Goal: Navigation & Orientation: Find specific page/section

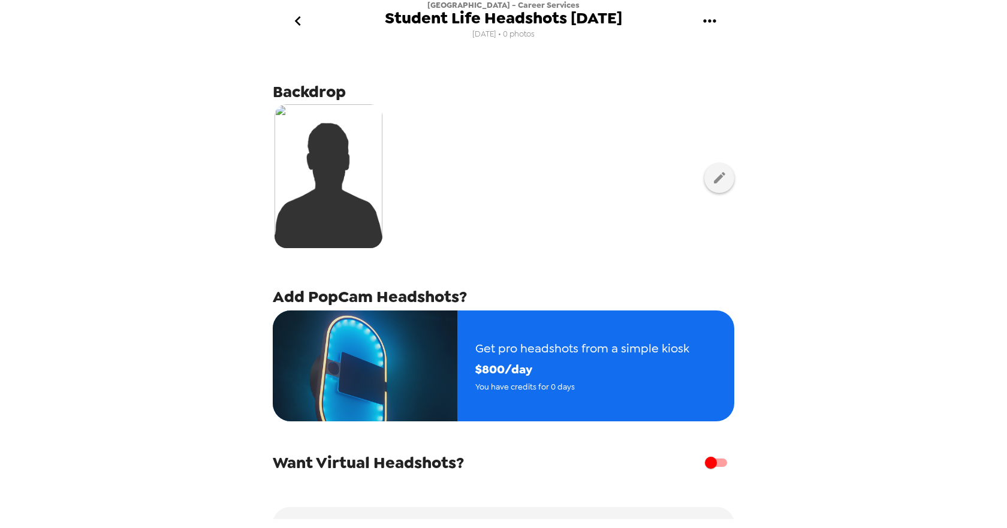
scroll to position [77, 0]
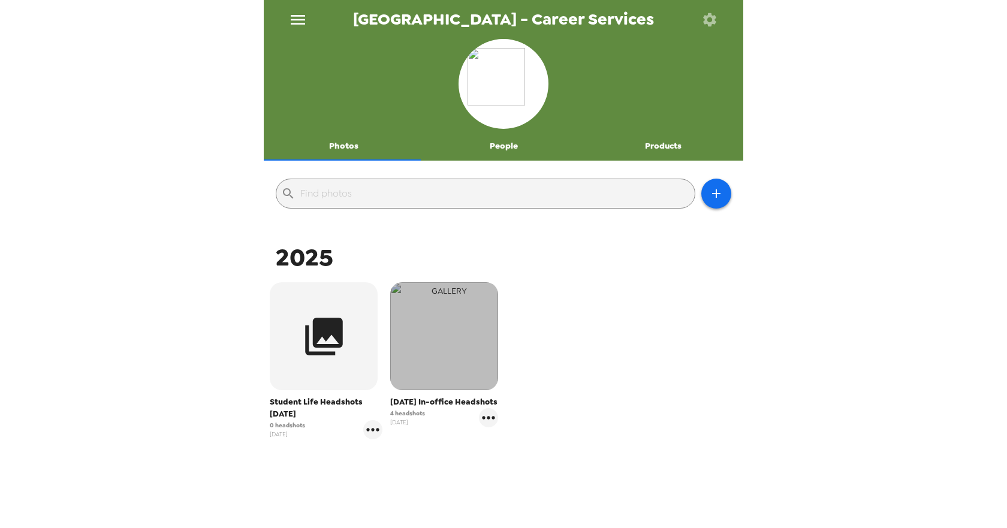
click at [459, 354] on img "button" at bounding box center [444, 336] width 108 height 108
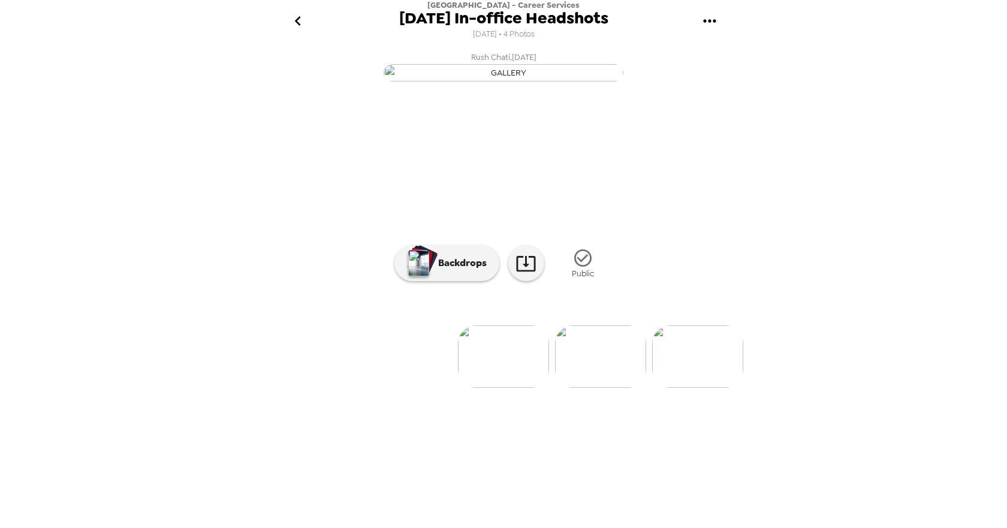
click at [625, 388] on img at bounding box center [600, 357] width 91 height 62
click at [476, 270] on p "Backdrops" at bounding box center [459, 263] width 55 height 14
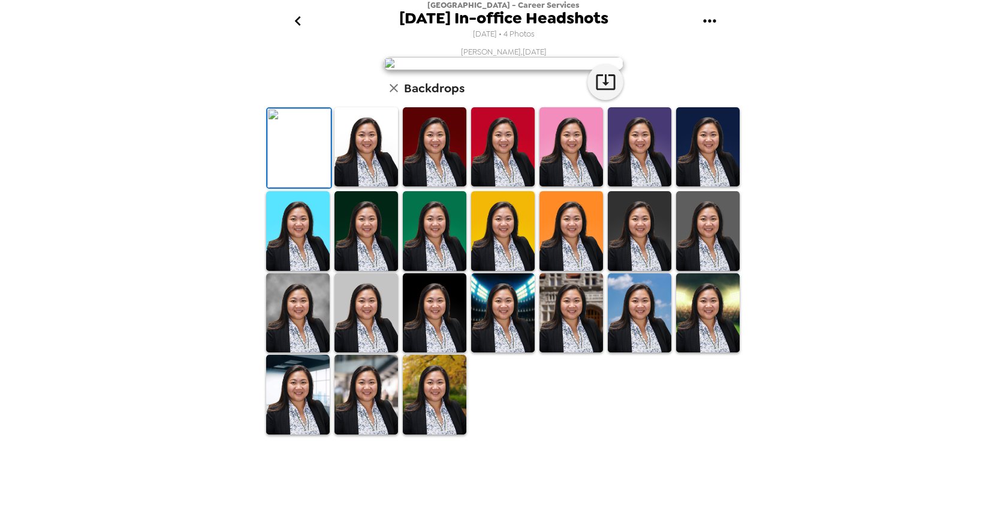
click at [390, 187] on img at bounding box center [367, 147] width 64 height 80
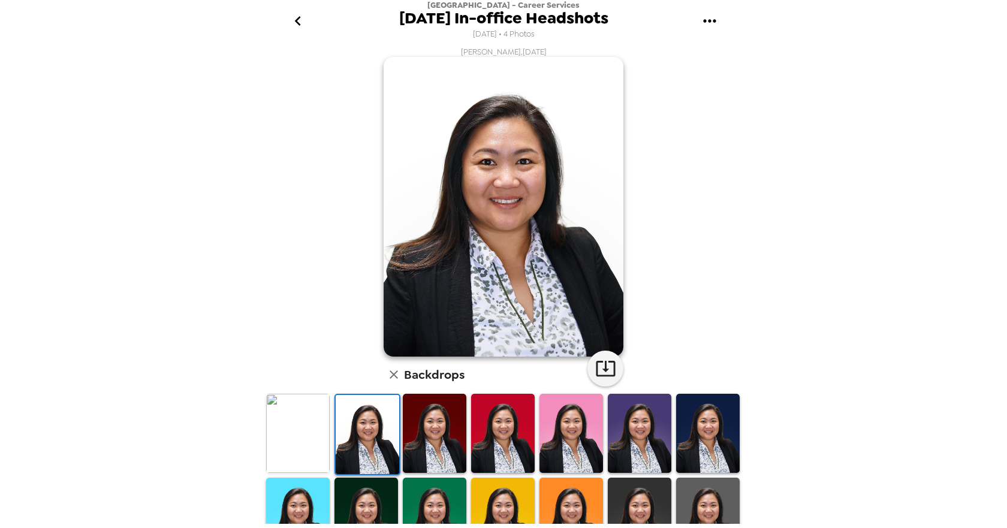
click at [703, 491] on img at bounding box center [708, 518] width 64 height 80
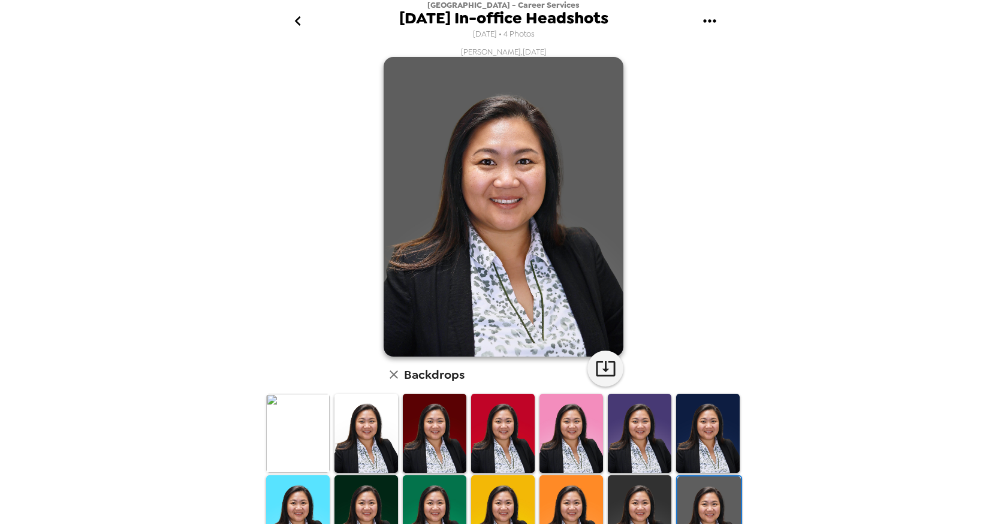
scroll to position [180, 0]
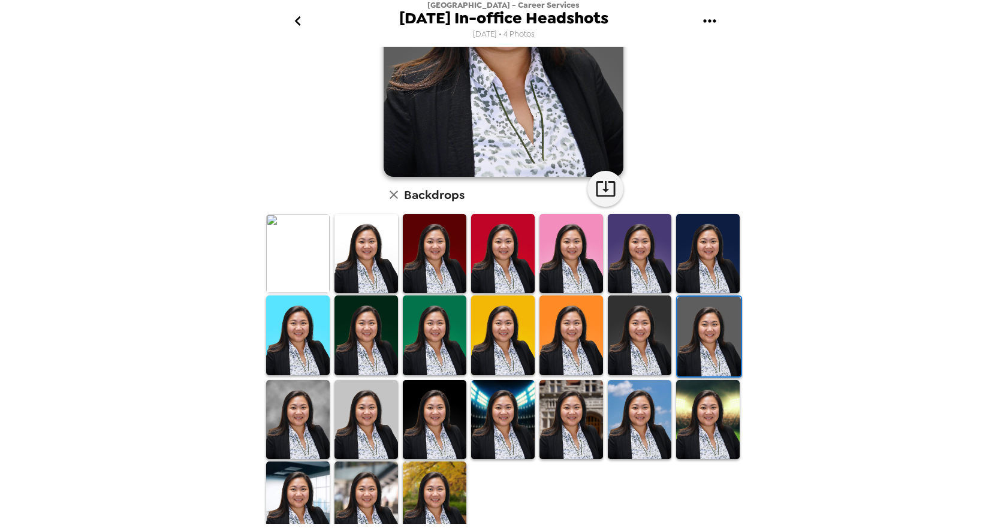
click at [711, 420] on img at bounding box center [708, 420] width 64 height 80
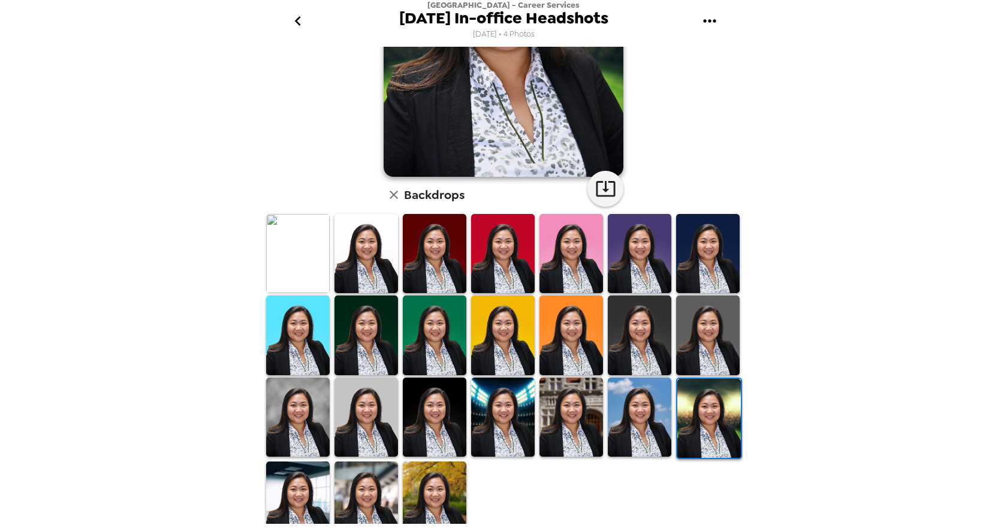
click at [438, 470] on img at bounding box center [435, 502] width 64 height 80
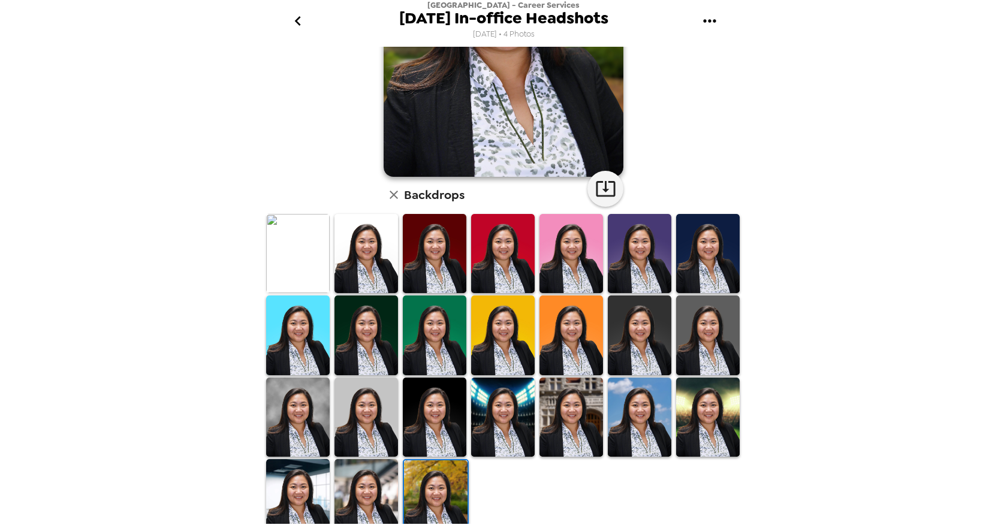
scroll to position [0, 0]
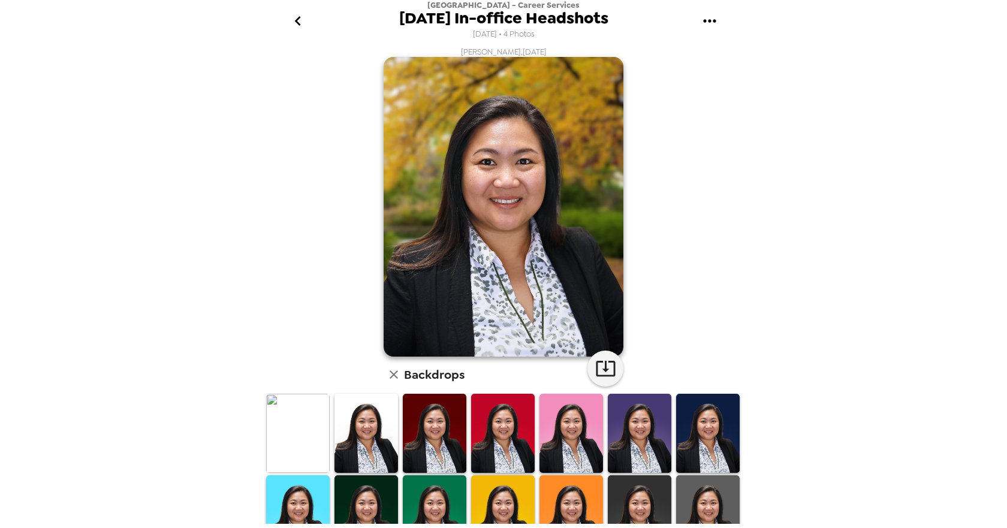
click at [379, 414] on img at bounding box center [367, 434] width 64 height 80
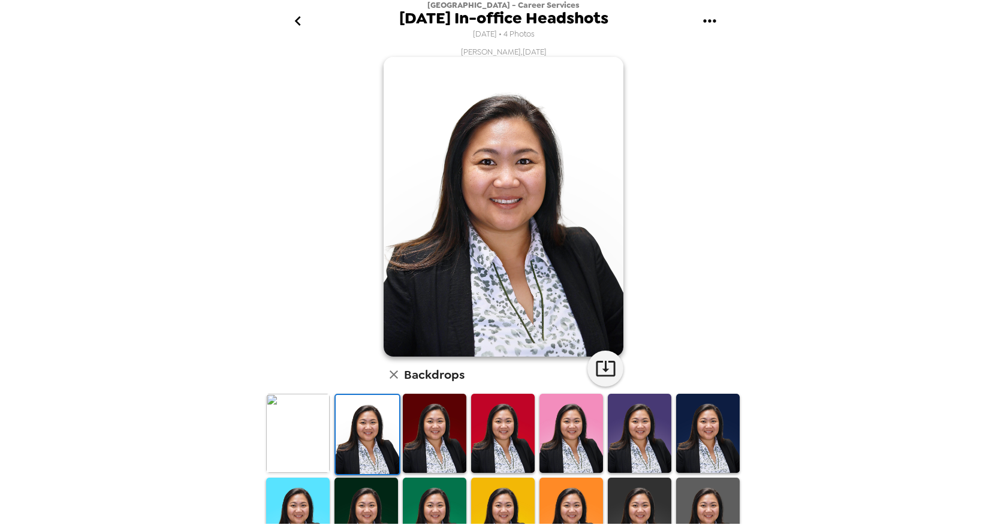
click at [419, 423] on img at bounding box center [435, 434] width 64 height 80
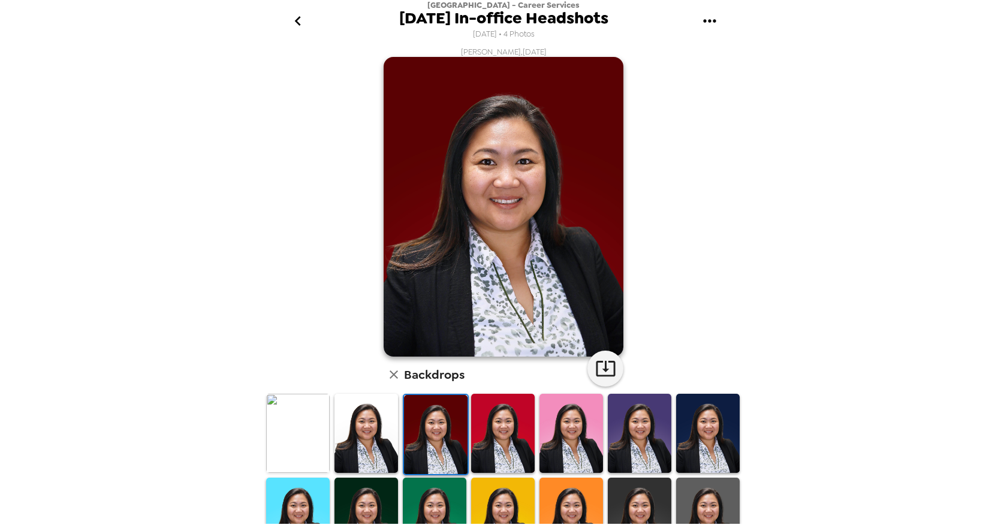
click at [325, 410] on img at bounding box center [298, 434] width 64 height 80
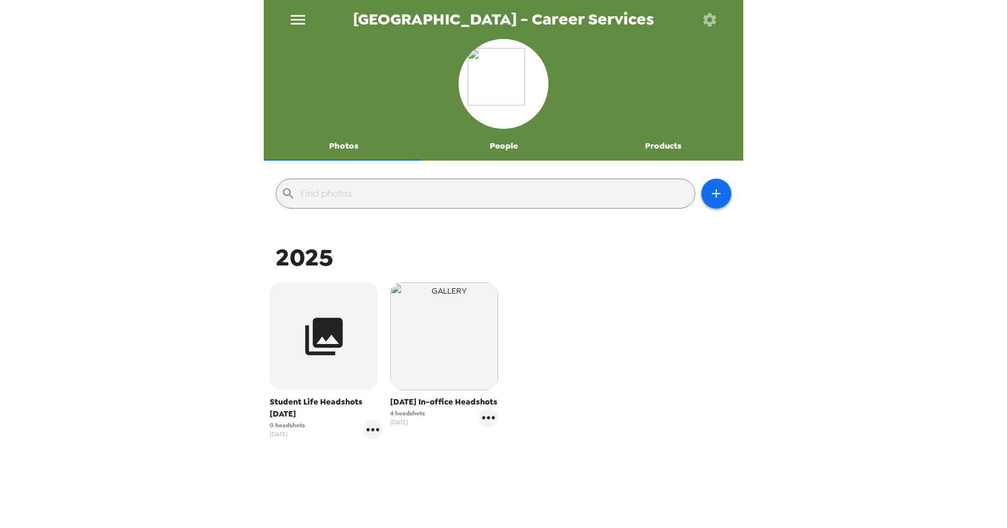
click at [458, 345] on img "button" at bounding box center [444, 336] width 108 height 108
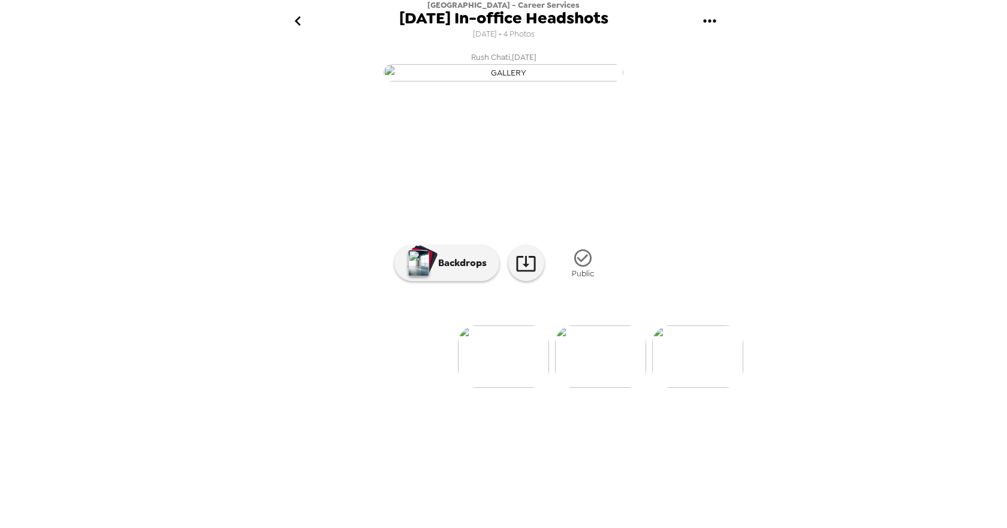
click at [572, 82] on img "button" at bounding box center [504, 72] width 240 height 17
click at [474, 281] on button "Backdrops" at bounding box center [447, 263] width 105 height 36
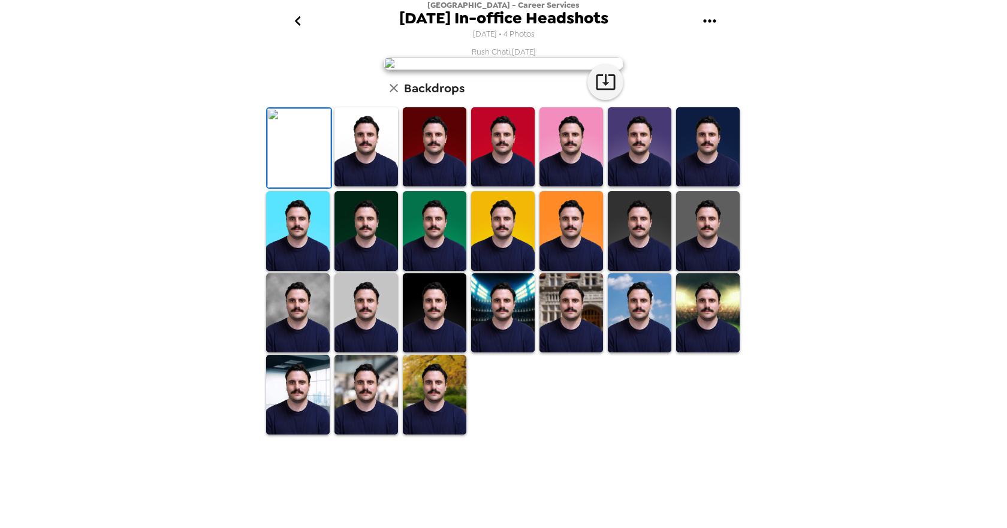
scroll to position [120, 0]
click at [591, 353] on img at bounding box center [572, 312] width 64 height 79
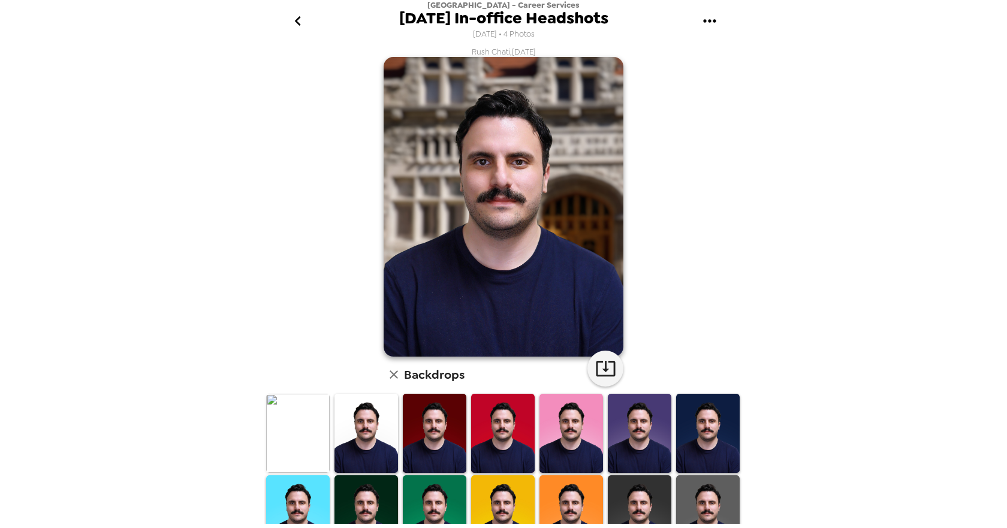
scroll to position [192, 0]
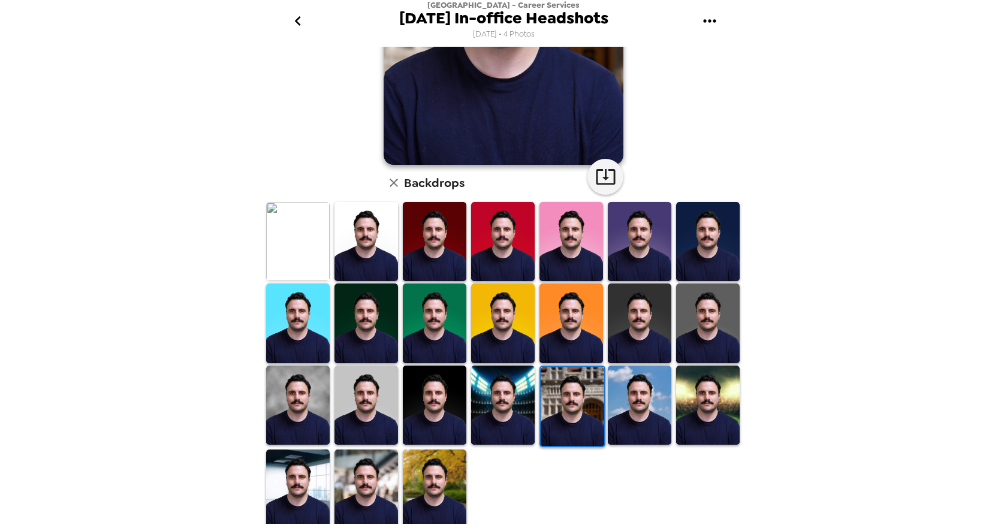
click at [444, 456] on img at bounding box center [435, 489] width 64 height 79
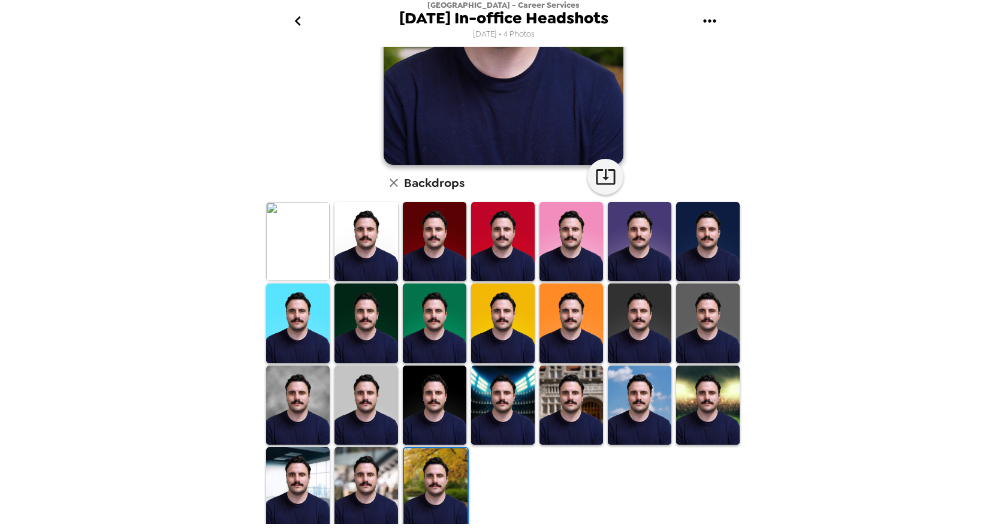
click at [354, 450] on img at bounding box center [367, 486] width 64 height 79
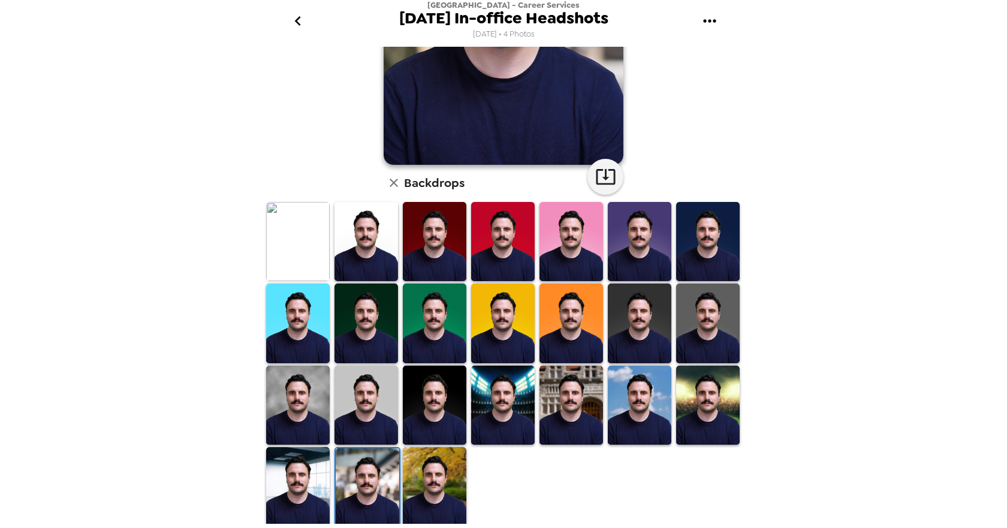
click at [305, 410] on img at bounding box center [298, 405] width 64 height 79
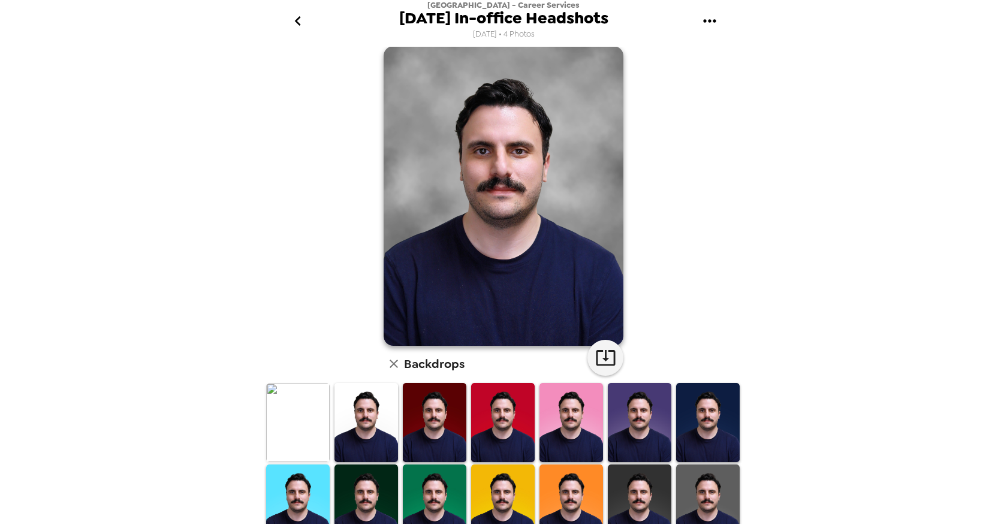
scroll to position [0, 0]
